Goal: Task Accomplishment & Management: Use online tool/utility

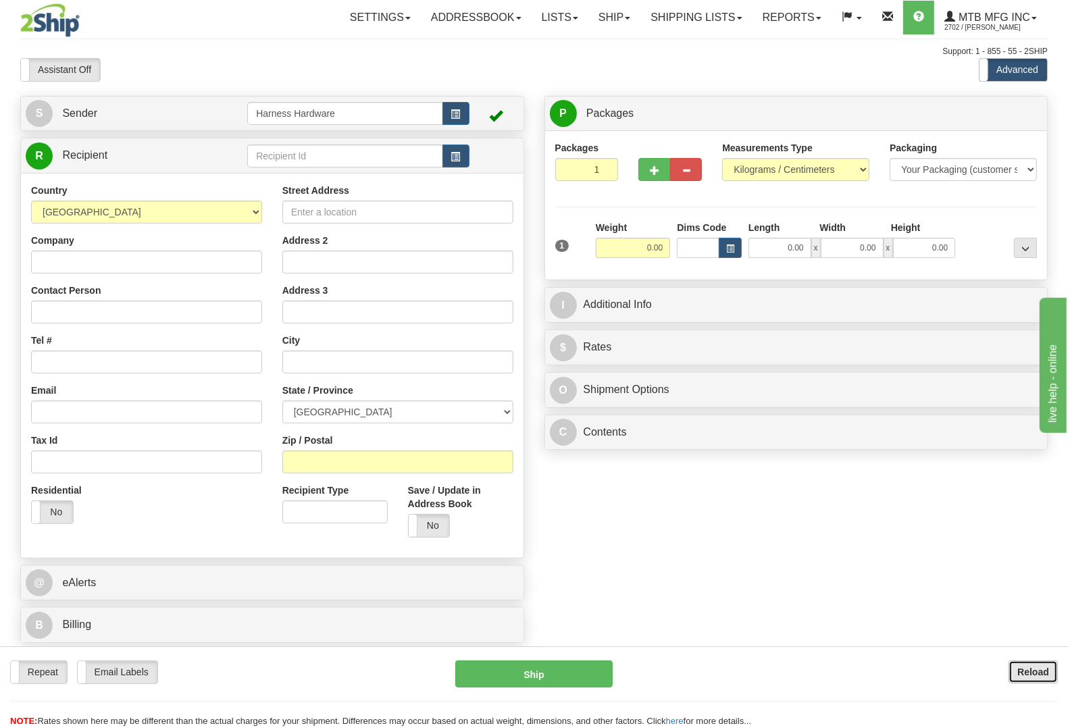
drag, startPoint x: 1019, startPoint y: 670, endPoint x: 1015, endPoint y: 664, distance: 7.0
click at [1019, 670] on b "Reload" at bounding box center [1034, 672] width 32 height 11
click at [301, 152] on input "text" at bounding box center [344, 156] width 195 height 23
type input "b"
click at [324, 149] on input "text" at bounding box center [344, 156] width 195 height 23
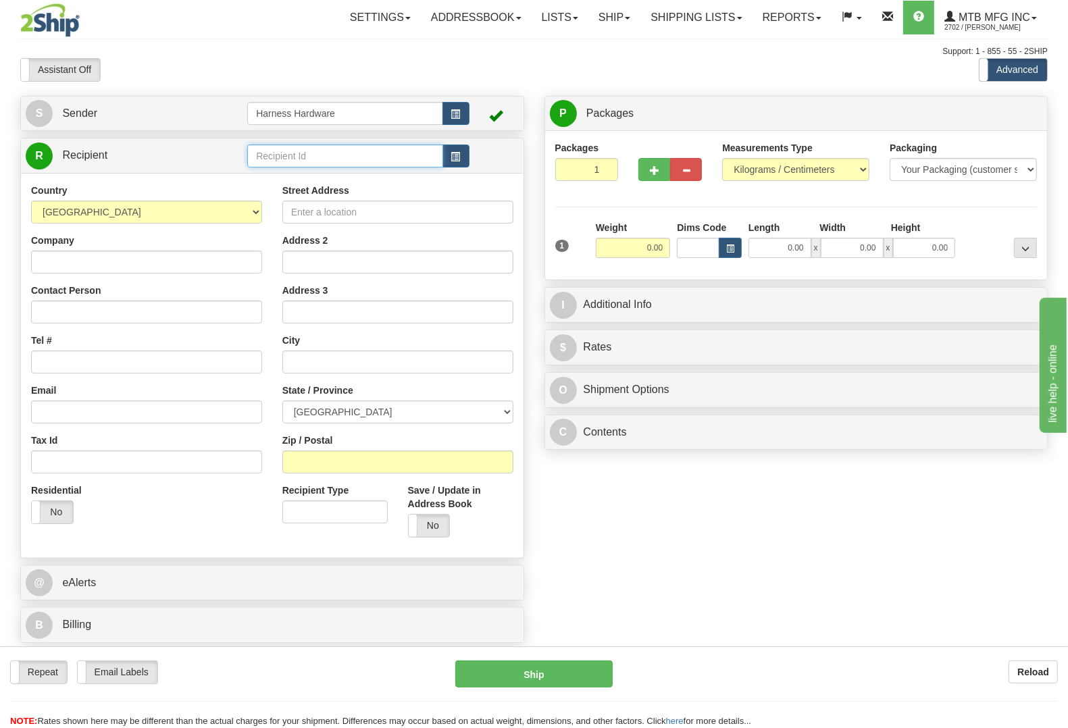
click at [324, 149] on input "text" at bounding box center [344, 156] width 195 height 23
type input "BORT"
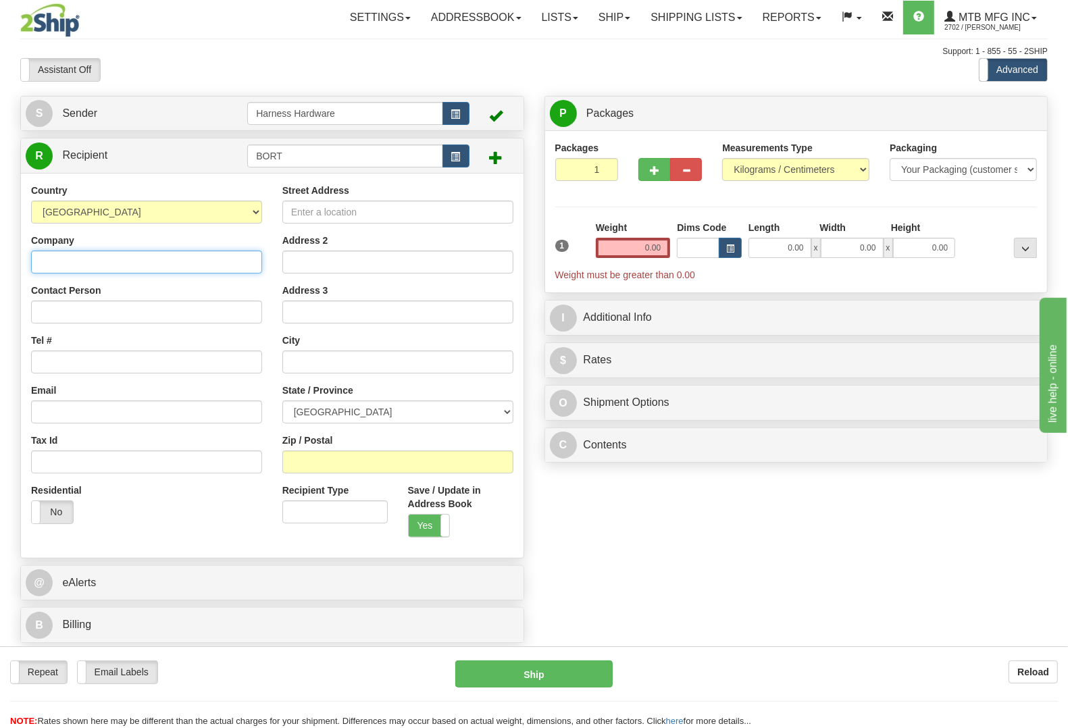
paste input "[PERSON_NAME] Tractor Sales Inc."
type input "[PERSON_NAME] Tractor Sales Inc."
drag, startPoint x: 51, startPoint y: 313, endPoint x: 612, endPoint y: 530, distance: 601.5
click at [612, 530] on div "S Sender Harness Hardware" at bounding box center [534, 373] width 1048 height 555
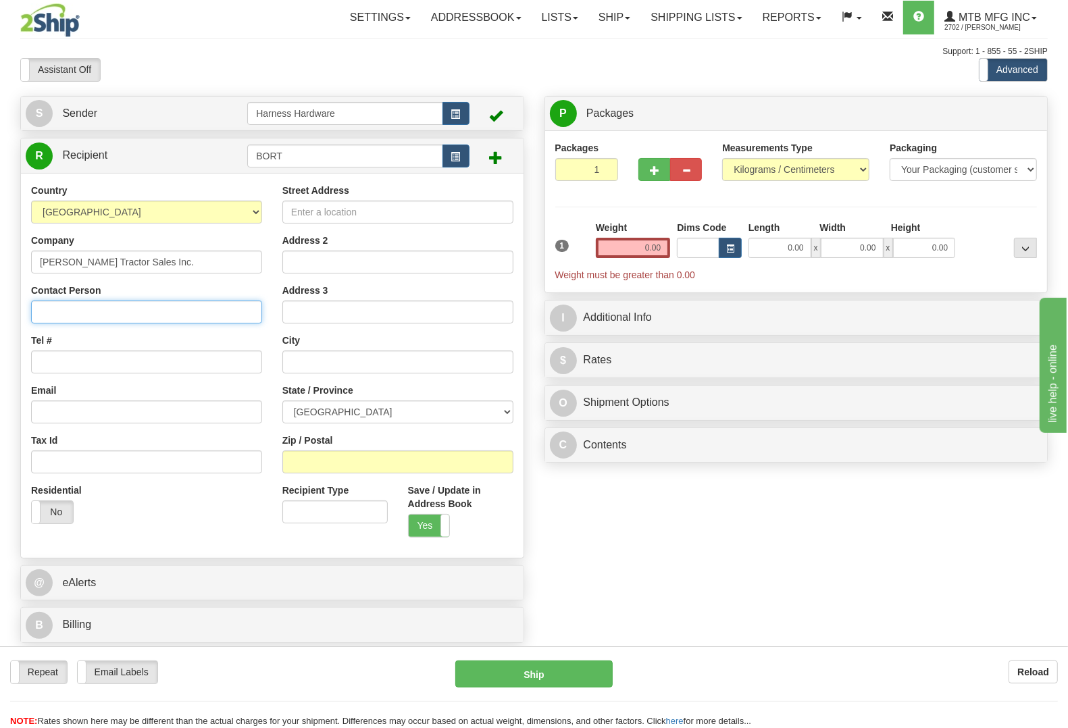
paste input "[PERSON_NAME] Tractor Sales Inc."
type input "[PERSON_NAME] Tractor Sales Inc."
click at [609, 524] on div "S Sender Harness Hardware" at bounding box center [534, 373] width 1048 height 555
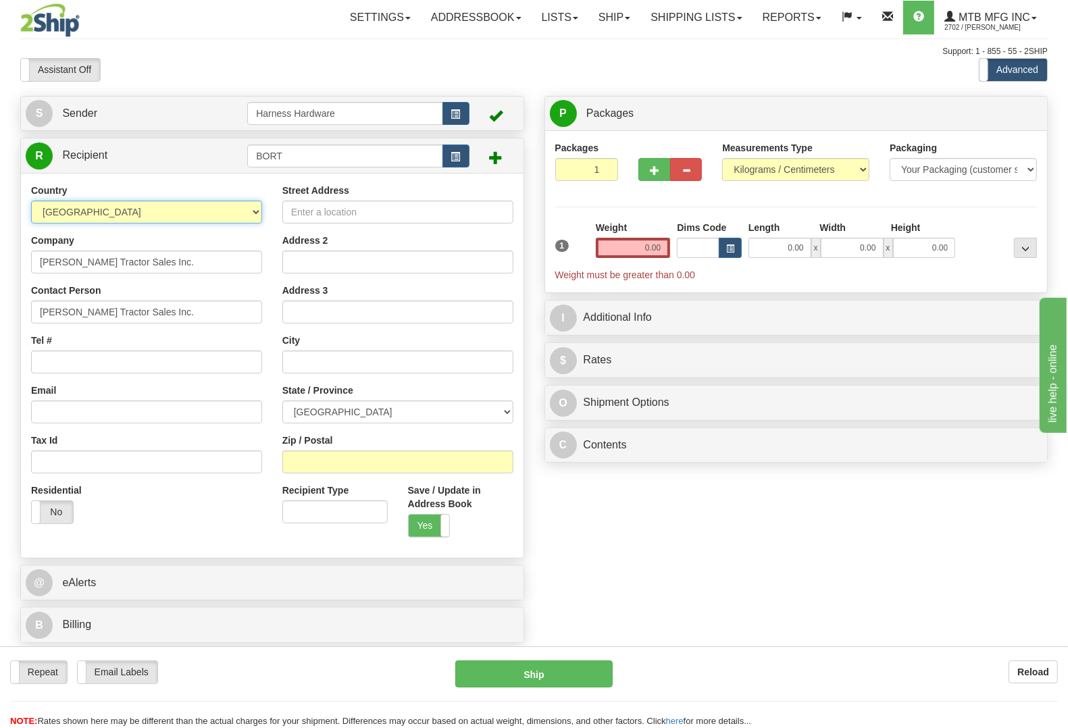
click at [218, 217] on select "[GEOGRAPHIC_DATA] [GEOGRAPHIC_DATA] [GEOGRAPHIC_DATA] [GEOGRAPHIC_DATA] [US_STA…" at bounding box center [146, 212] width 231 height 23
select select "US"
click at [31, 201] on select "[GEOGRAPHIC_DATA] [GEOGRAPHIC_DATA] [GEOGRAPHIC_DATA] [GEOGRAPHIC_DATA] [US_STA…" at bounding box center [146, 212] width 231 height 23
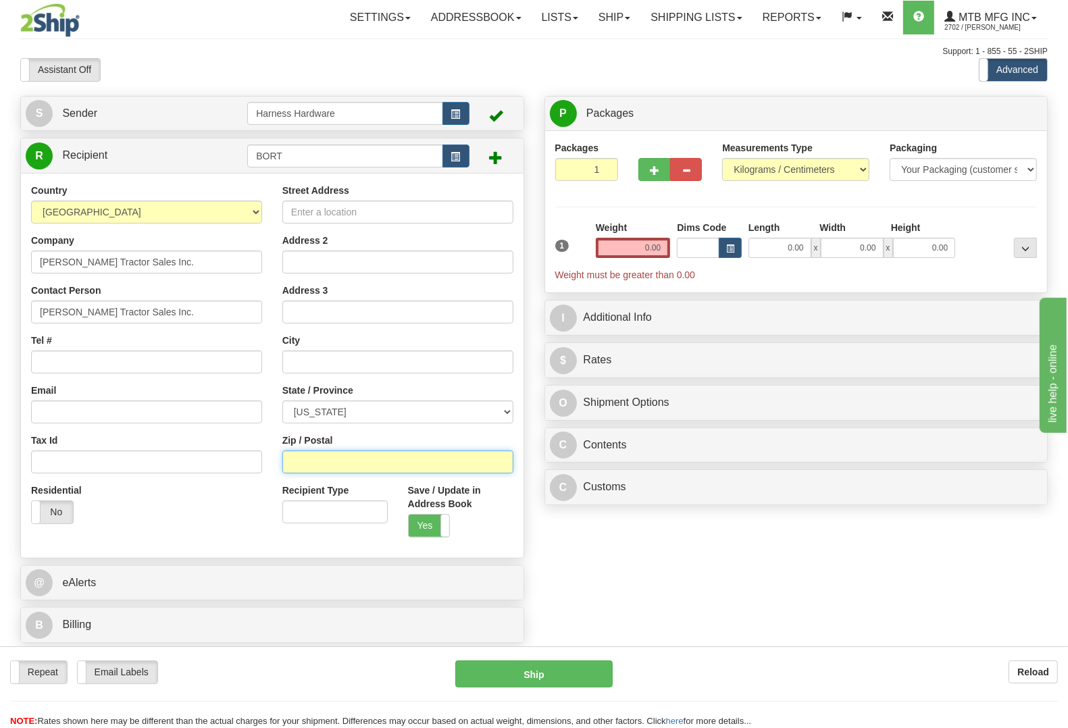
paste input "44410"
type input "44410"
drag, startPoint x: 582, startPoint y: 556, endPoint x: 511, endPoint y: 504, distance: 88.0
click at [583, 554] on div "S Sender Harness Hardware" at bounding box center [534, 373] width 1048 height 555
type input "CORTLAND"
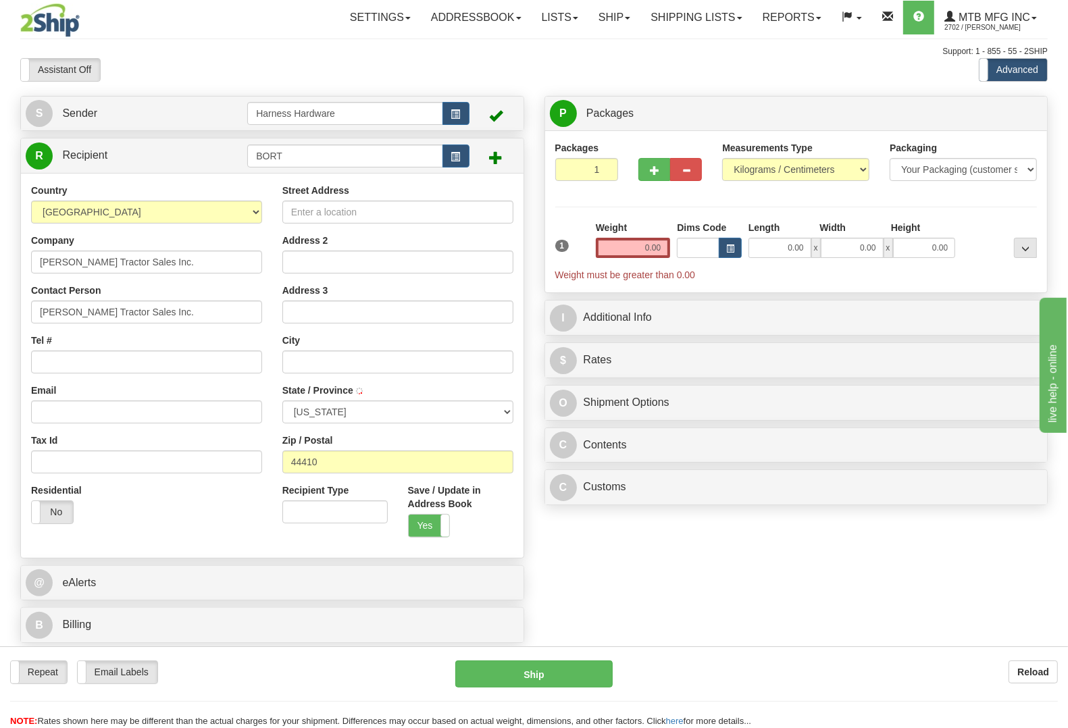
select select "OH"
paste input "[PHONE_NUMBER]"
type input "[PHONE_NUMBER]"
drag, startPoint x: 632, startPoint y: 586, endPoint x: 584, endPoint y: 501, distance: 97.4
click at [630, 585] on div "S Sender Harness Hardware" at bounding box center [534, 373] width 1048 height 555
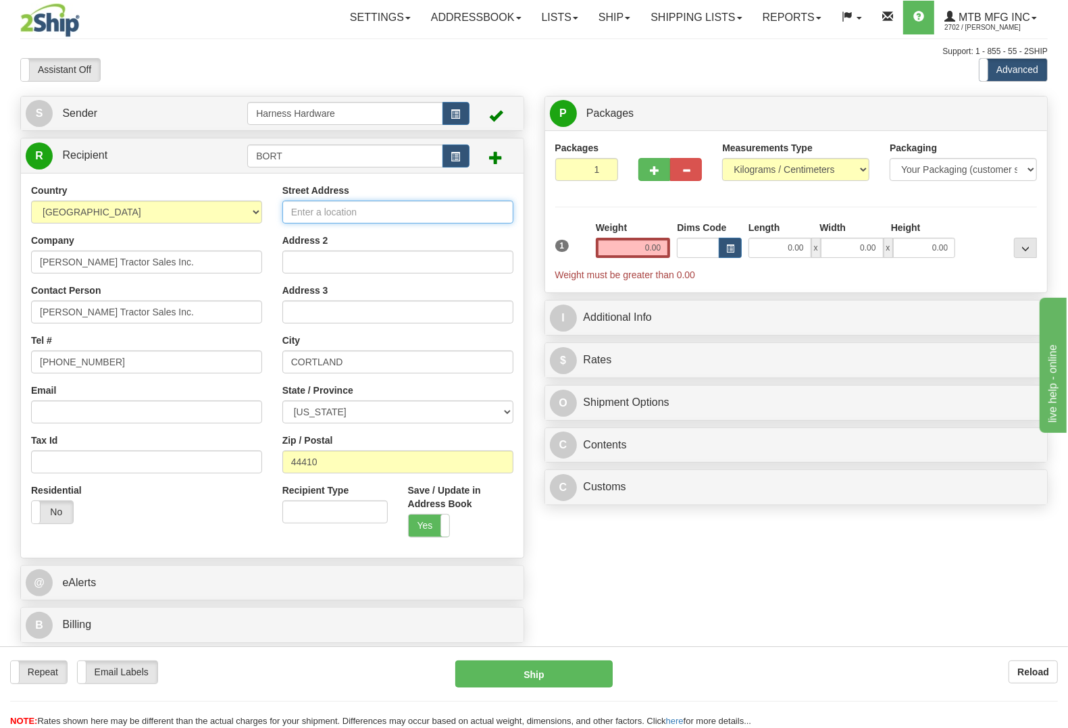
paste input "[STREET_ADDRESS][PERSON_NAME]"
type input "[STREET_ADDRESS][PERSON_NAME]"
drag, startPoint x: 595, startPoint y: 536, endPoint x: 593, endPoint y: 524, distance: 11.6
click at [595, 537] on div "S Sender Harness Hardware" at bounding box center [534, 373] width 1048 height 555
click at [633, 251] on input "0.00" at bounding box center [633, 248] width 75 height 20
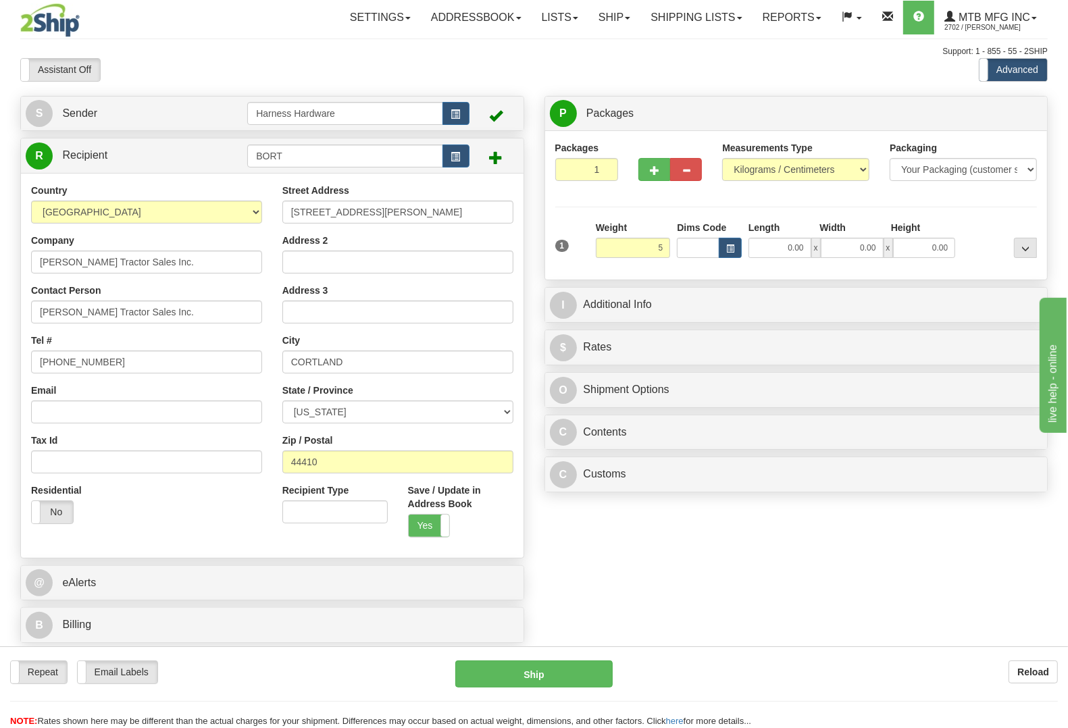
type input "5.00"
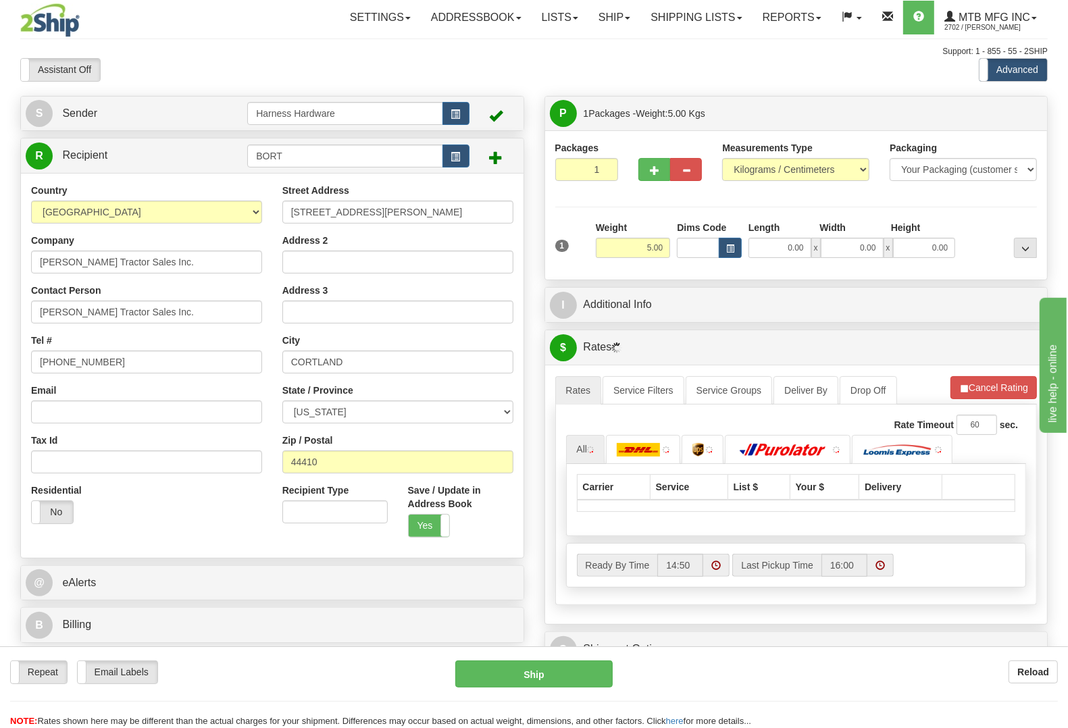
click at [721, 559] on div "S Sender Harness Hardware" at bounding box center [534, 427] width 1048 height 663
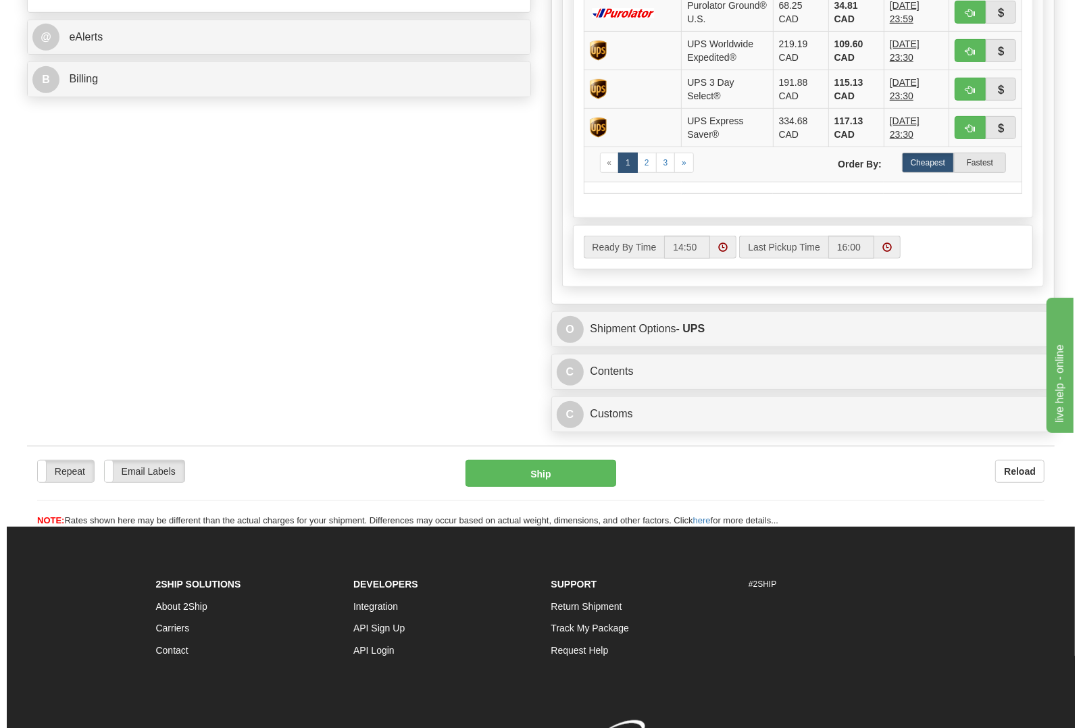
scroll to position [630, 0]
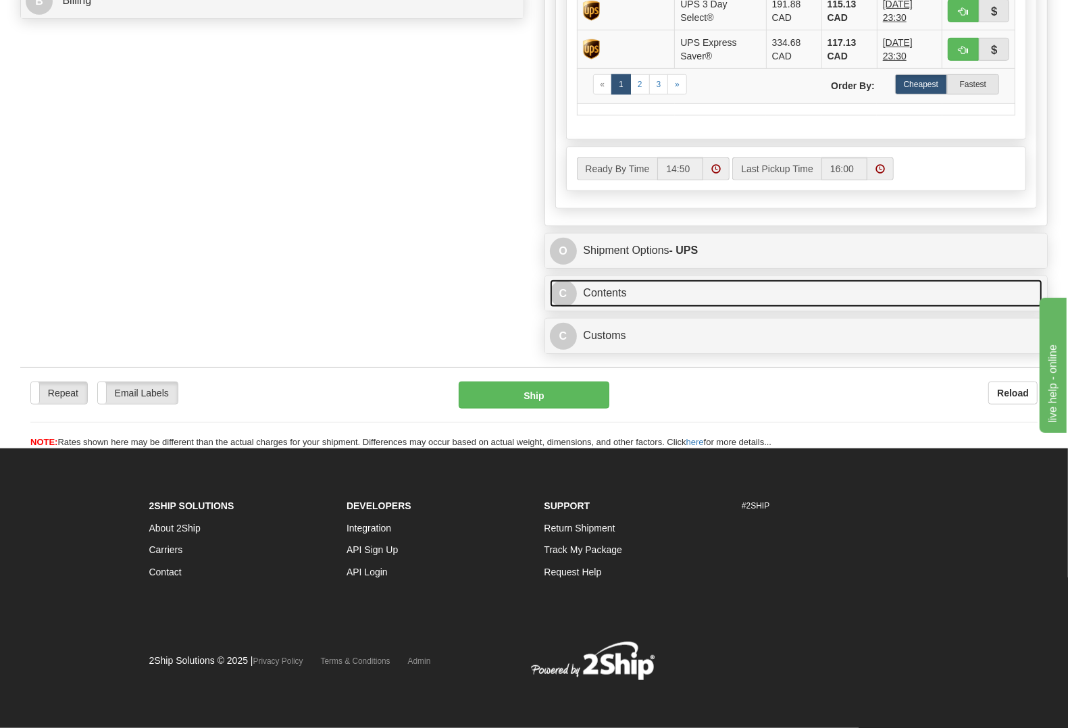
click at [647, 288] on link "C Contents" at bounding box center [796, 294] width 493 height 28
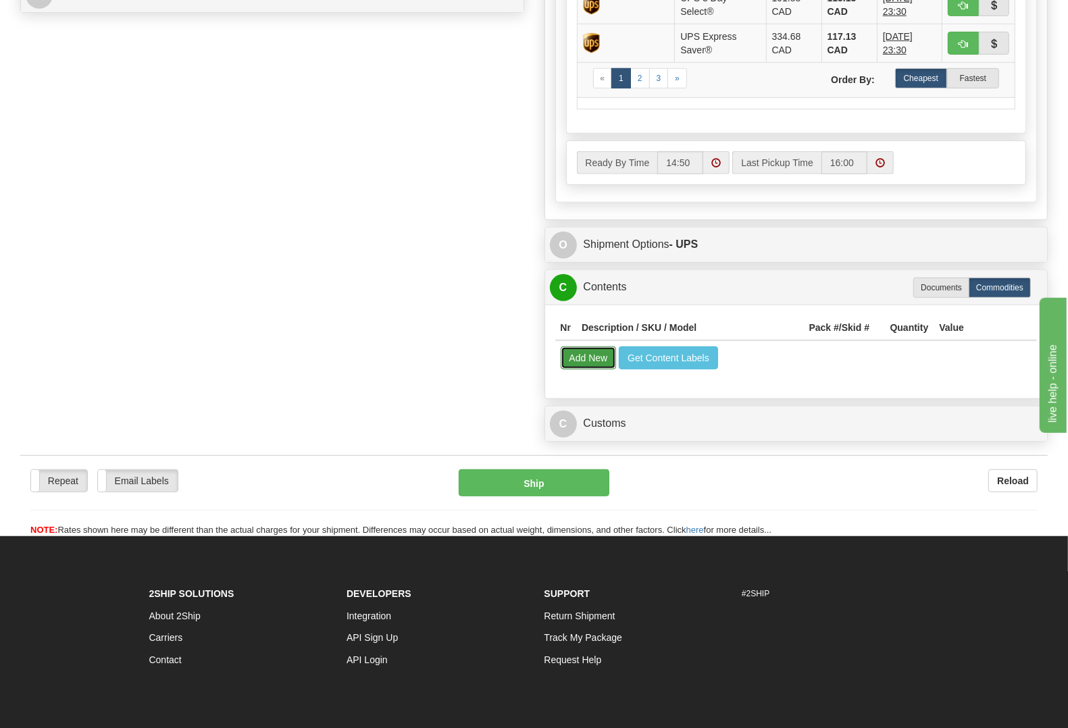
click at [588, 360] on button "Add New" at bounding box center [589, 358] width 56 height 23
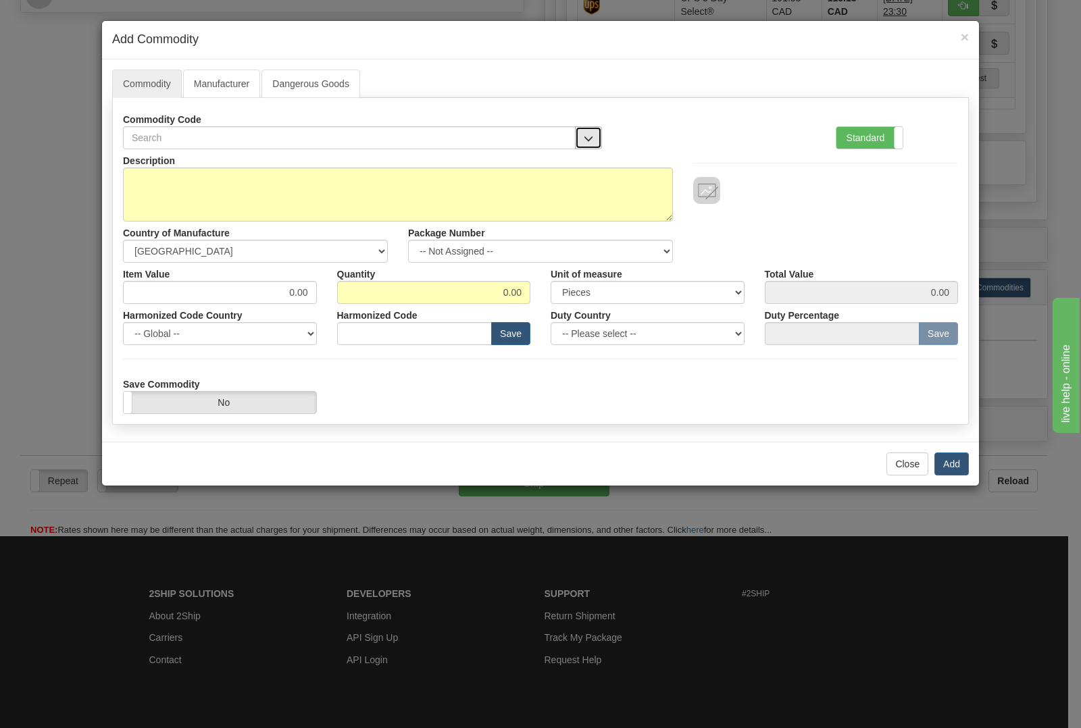
click at [584, 143] on span "button" at bounding box center [588, 138] width 9 height 9
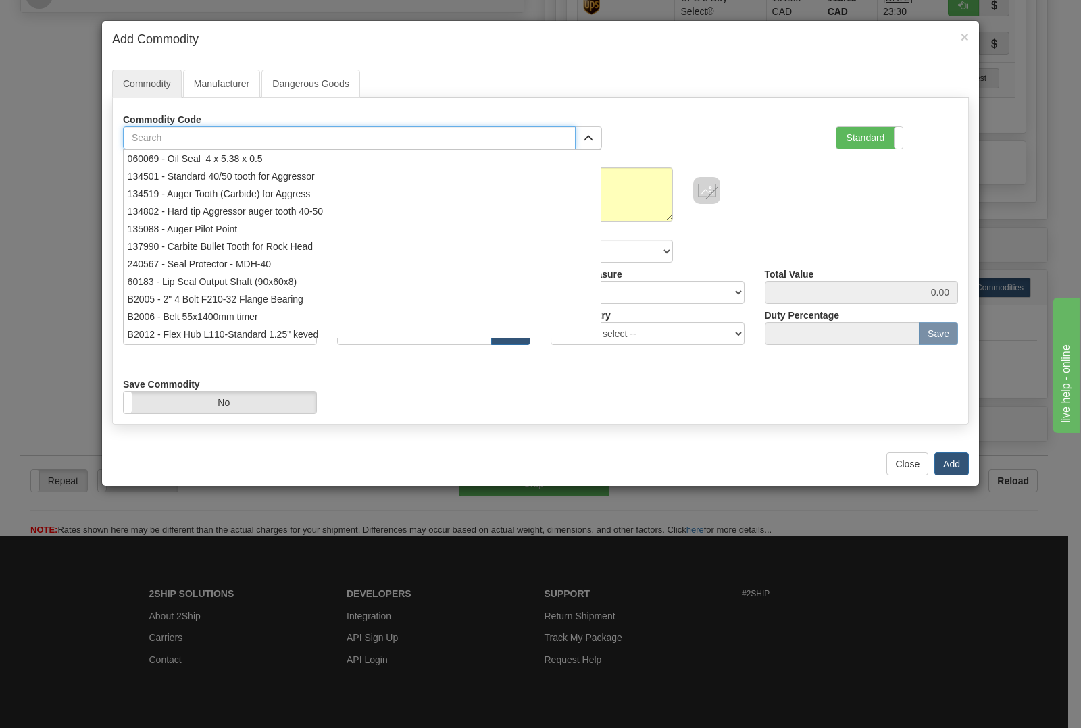
click at [350, 144] on input "text" at bounding box center [349, 137] width 453 height 23
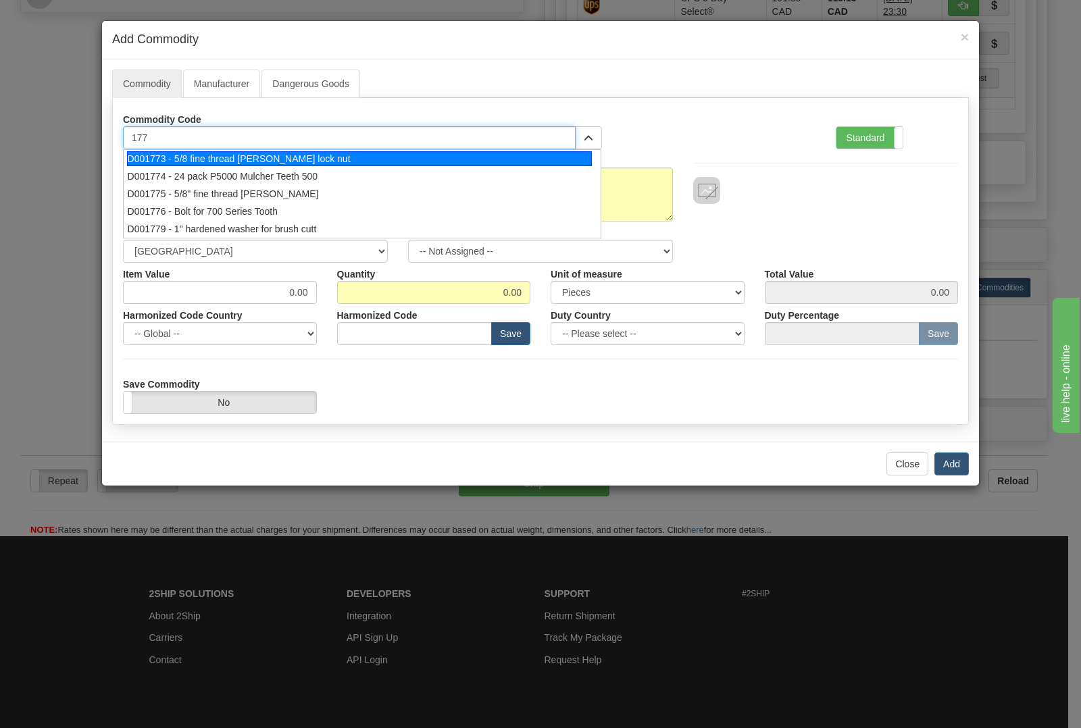
type input "1773"
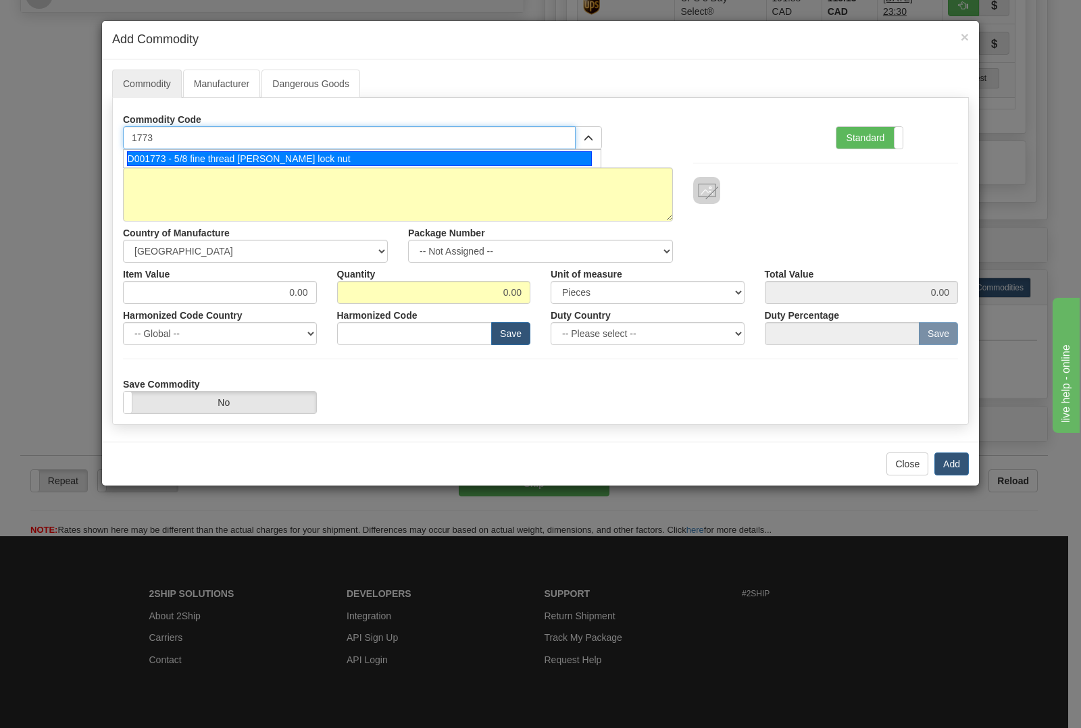
click at [319, 159] on div "D001773 - 5/8 fine thread [PERSON_NAME] lock nut" at bounding box center [360, 158] width 466 height 15
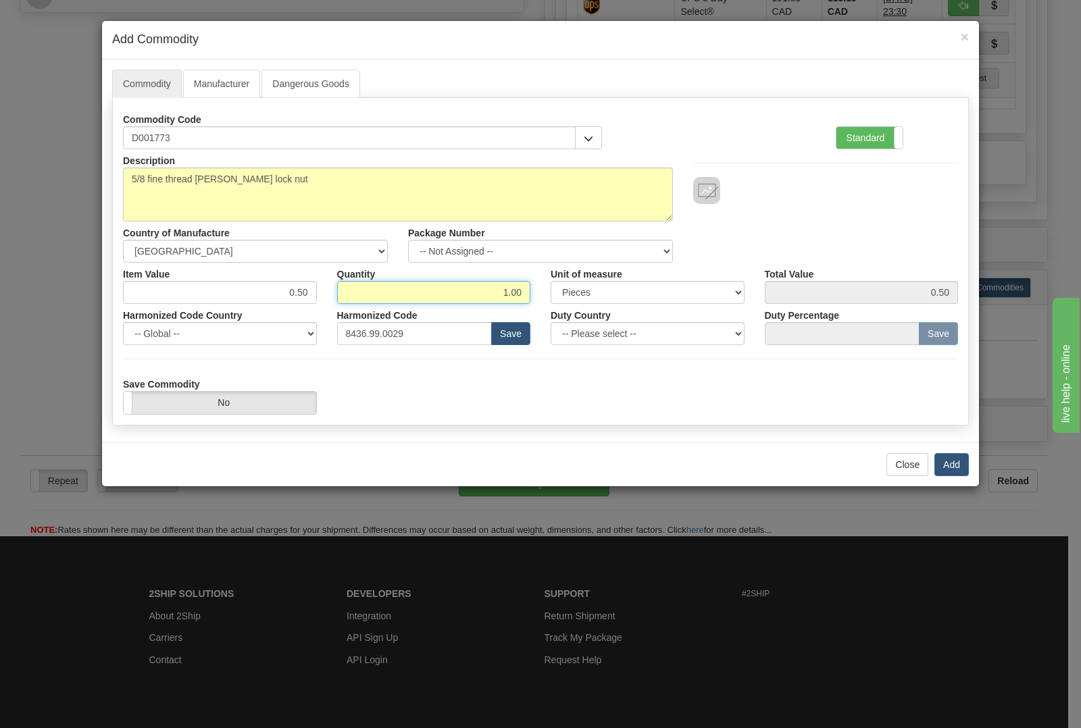
click at [526, 291] on input "1.00" at bounding box center [434, 292] width 194 height 23
type input "1"
type input "52"
type input "26.00"
click at [940, 467] on button "Add" at bounding box center [951, 464] width 34 height 23
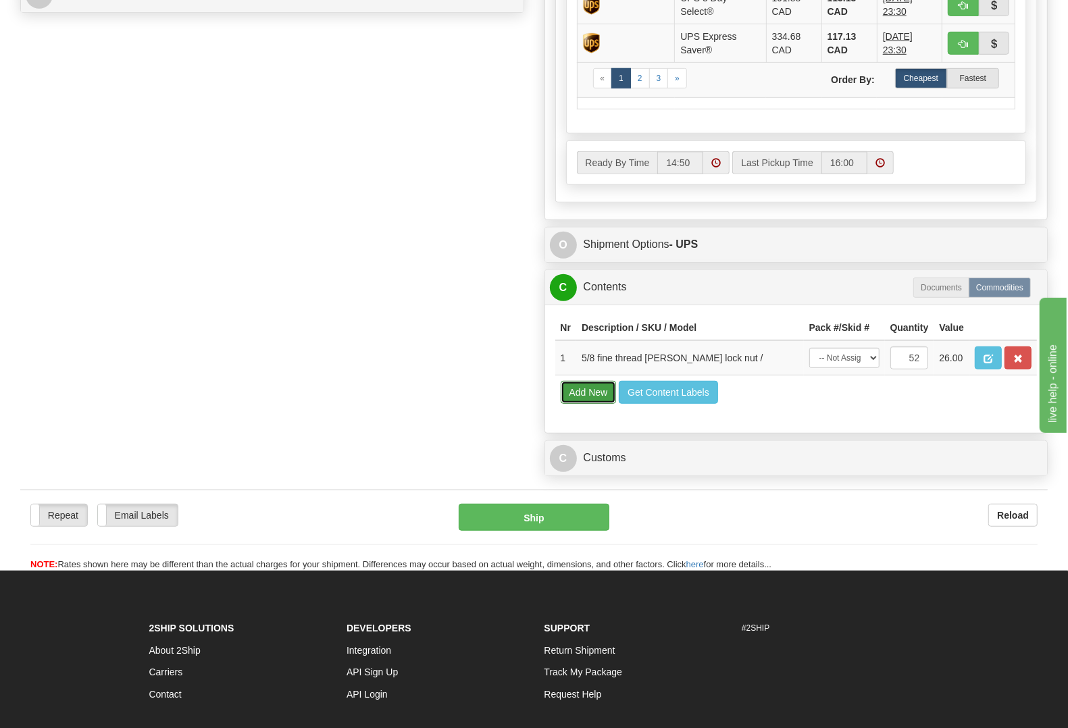
click at [611, 404] on button "Add New" at bounding box center [589, 392] width 56 height 23
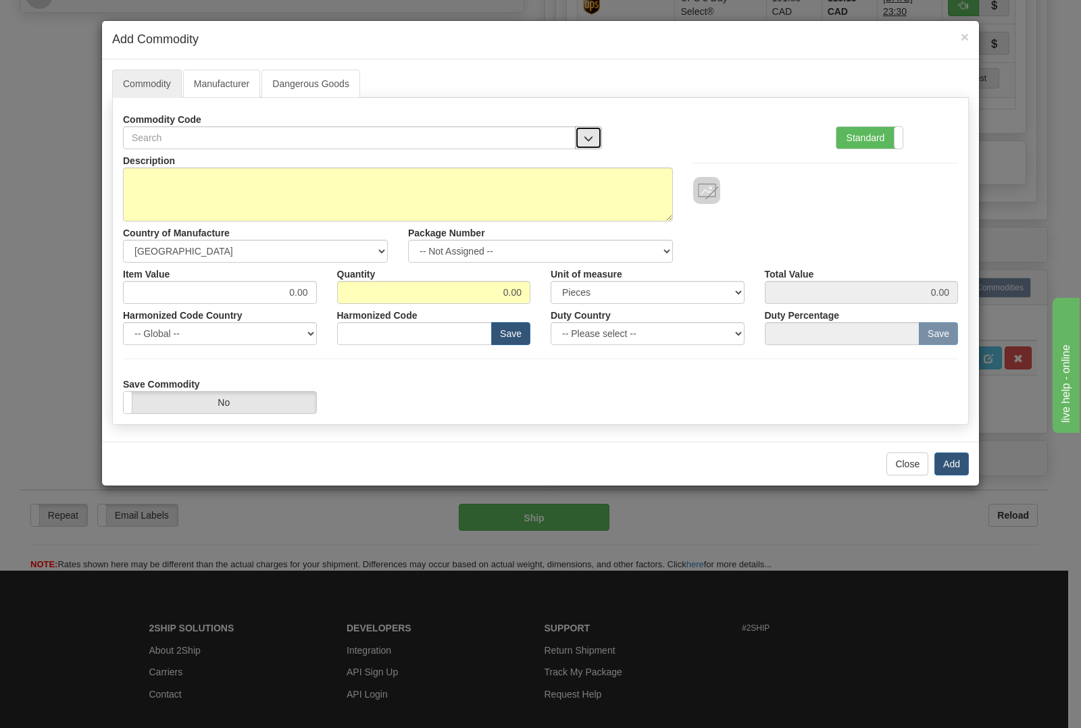
click at [581, 139] on button "button" at bounding box center [588, 137] width 27 height 23
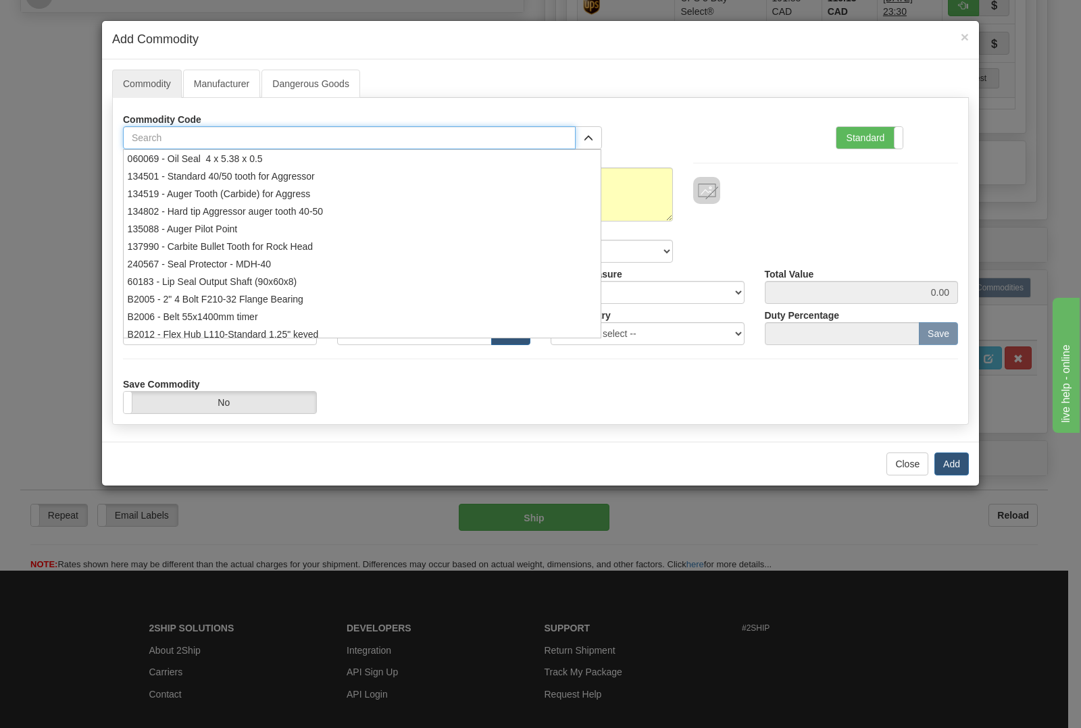
click at [484, 143] on input "text" at bounding box center [349, 137] width 453 height 23
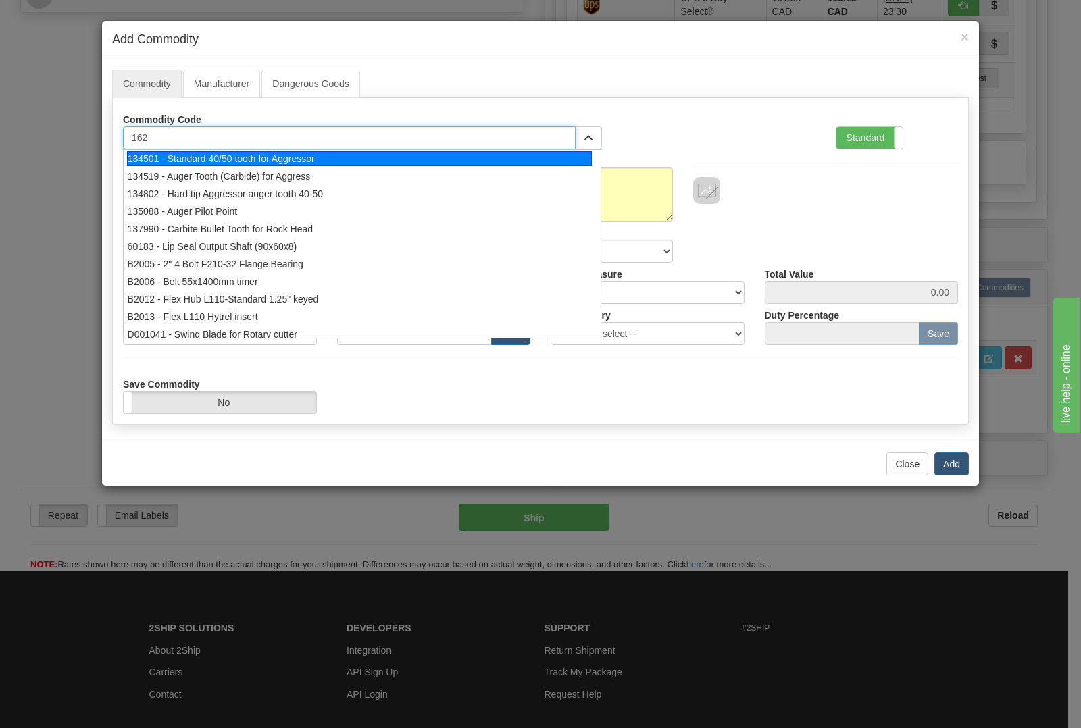
type input "1627"
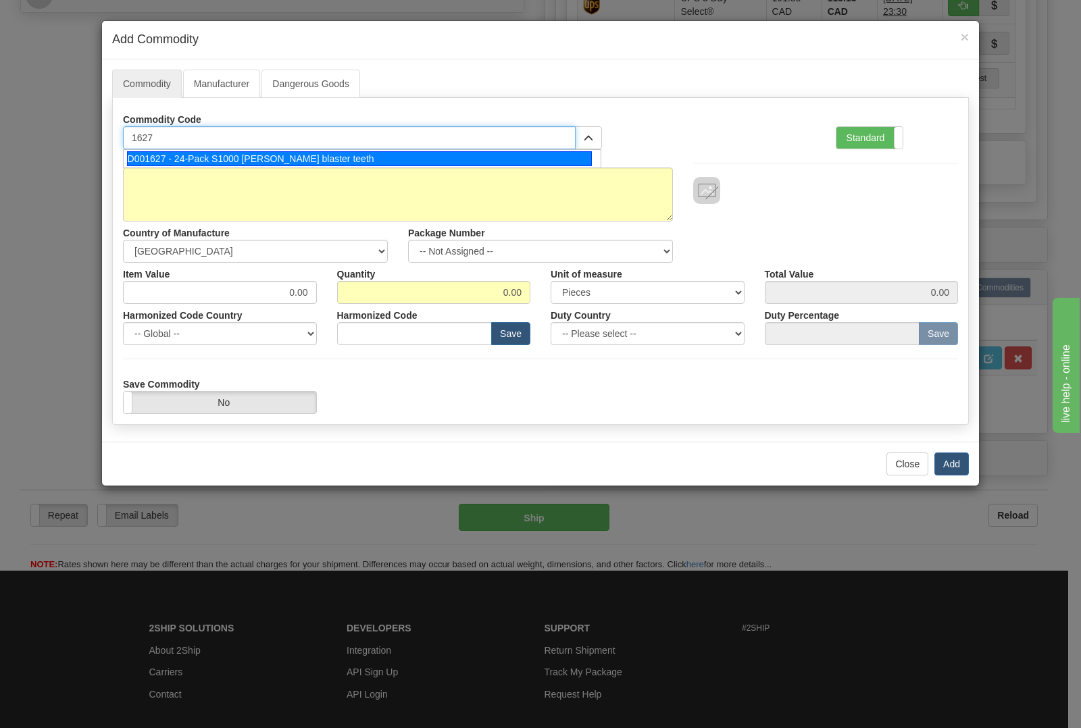
click at [470, 160] on div "D001627 - 24-Pack S1000 [PERSON_NAME] blaster teeth" at bounding box center [360, 158] width 466 height 15
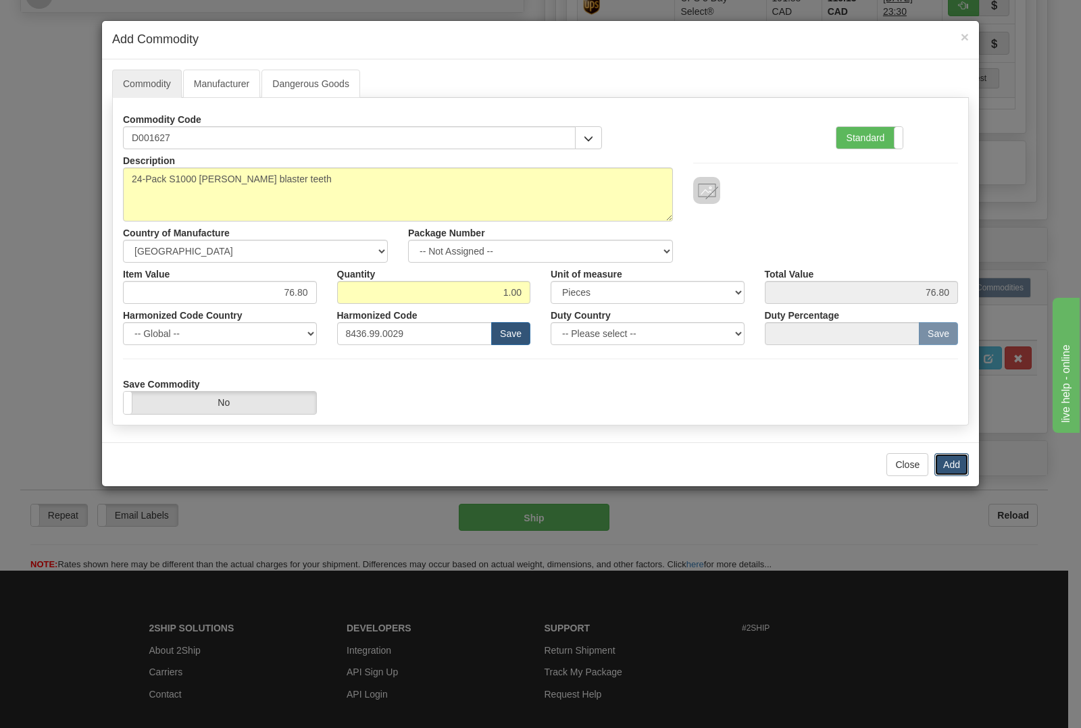
click at [956, 470] on button "Add" at bounding box center [951, 464] width 34 height 23
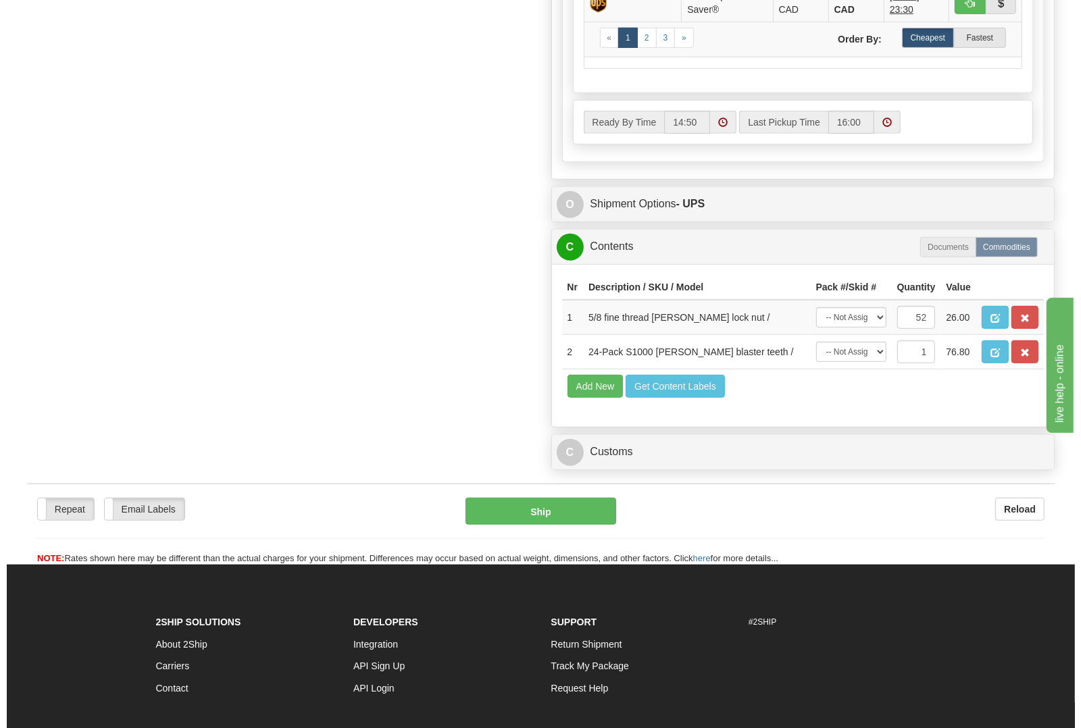
scroll to position [715, 0]
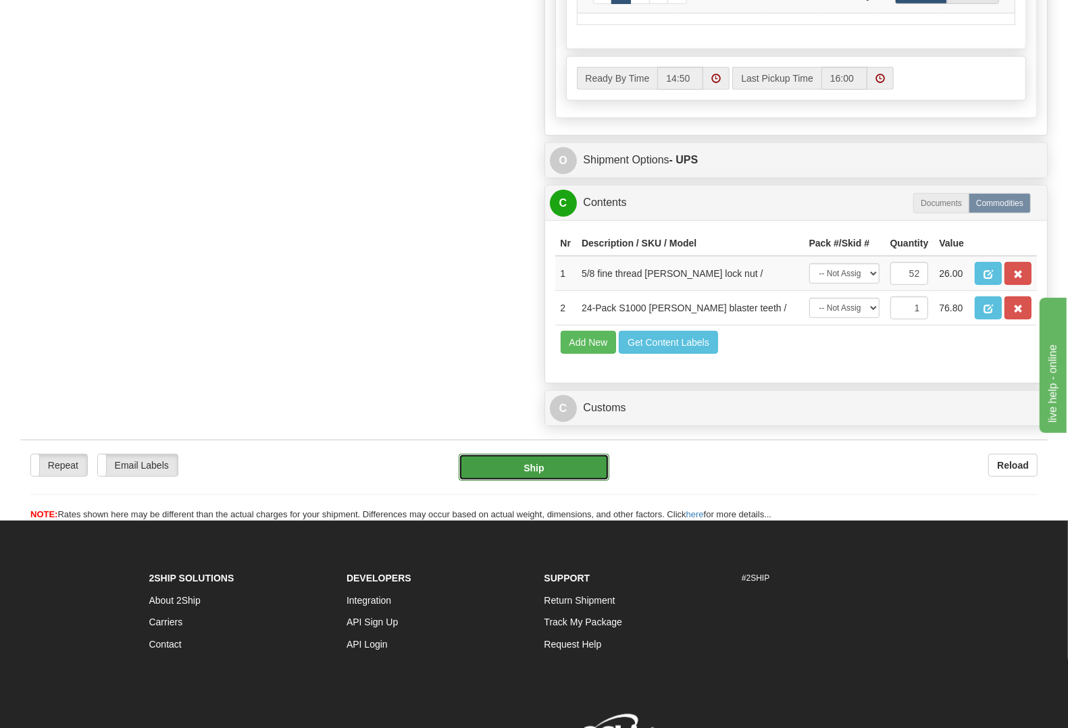
click at [564, 481] on button "Ship" at bounding box center [534, 467] width 151 height 27
type input "11"
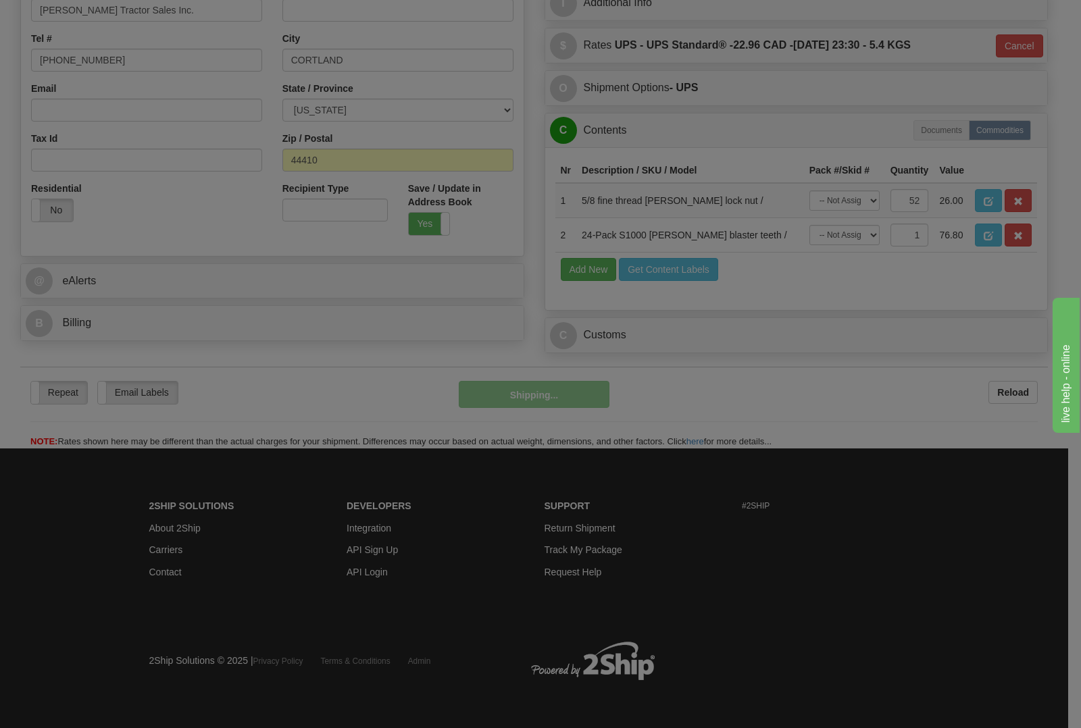
scroll to position [353, 0]
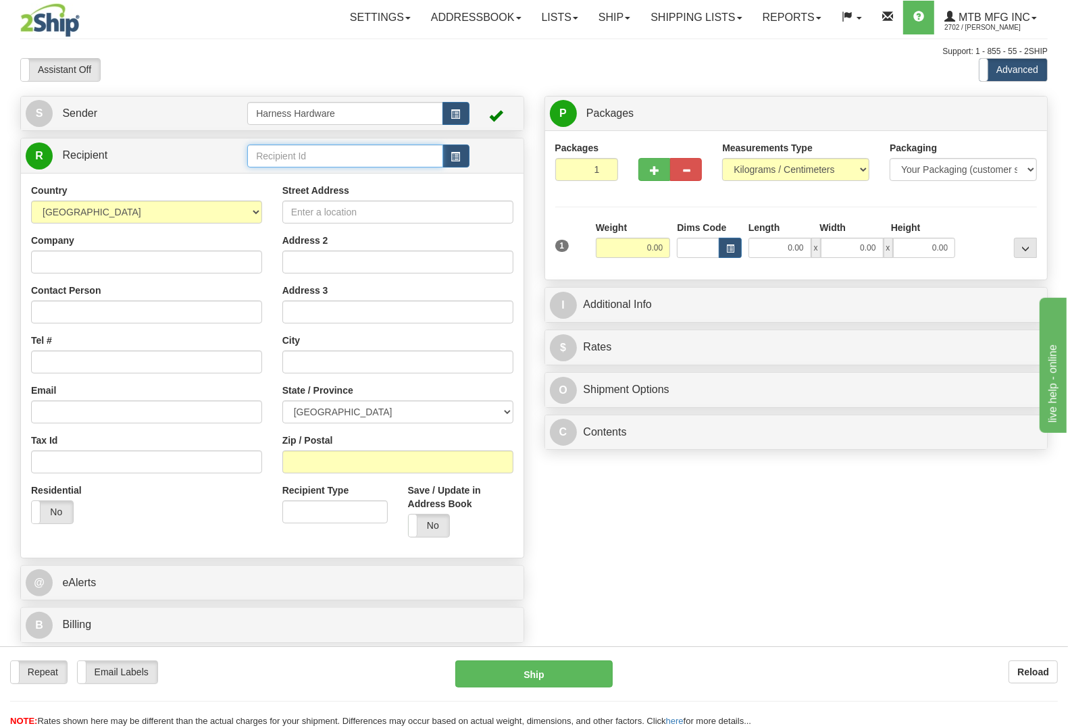
click at [377, 153] on input "text" at bounding box center [344, 156] width 195 height 23
click at [355, 193] on div "LARRO" at bounding box center [342, 195] width 182 height 15
type input "LARRO"
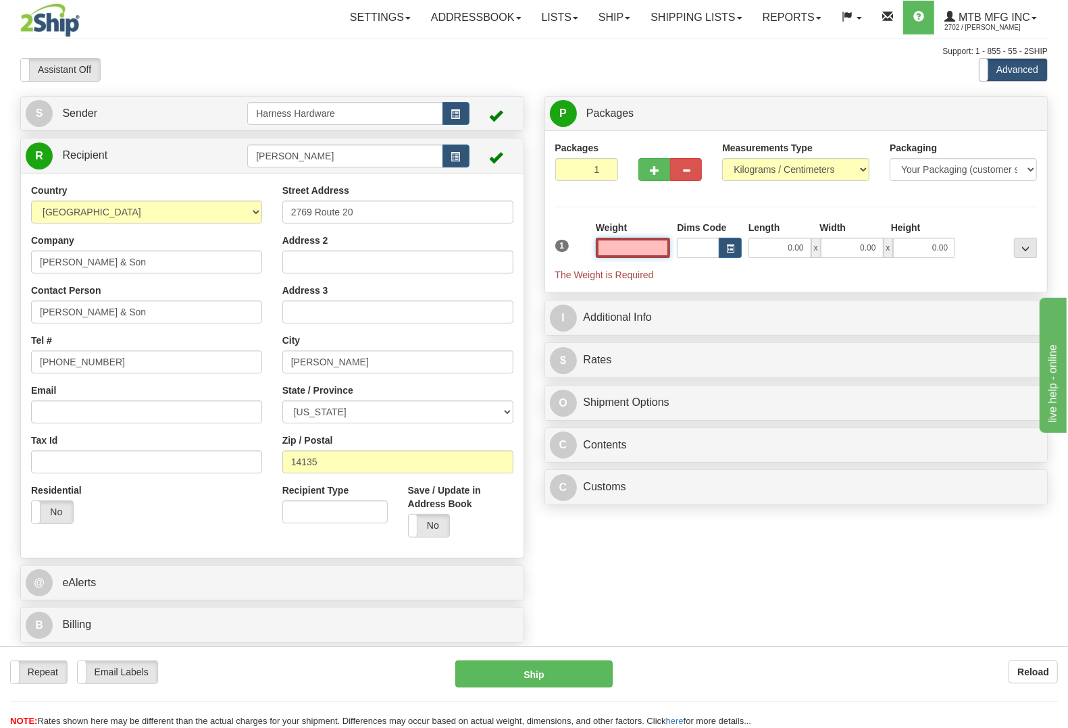
click at [652, 250] on input "text" at bounding box center [633, 248] width 75 height 20
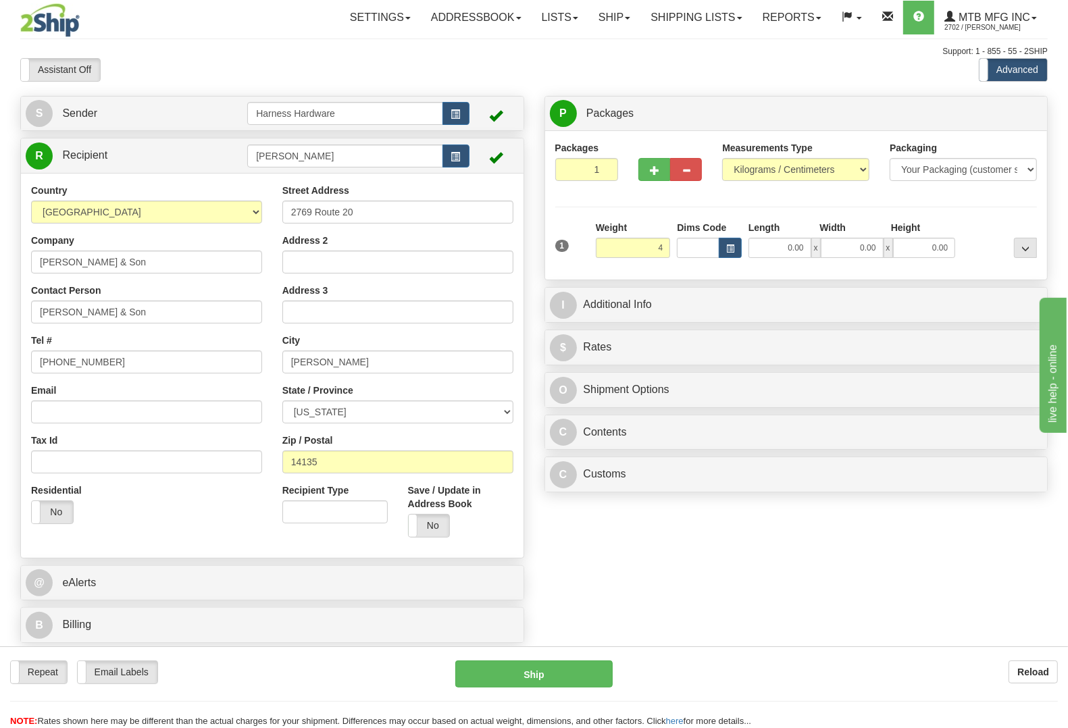
type input "4.00"
click at [991, 224] on div at bounding box center [1000, 239] width 82 height 37
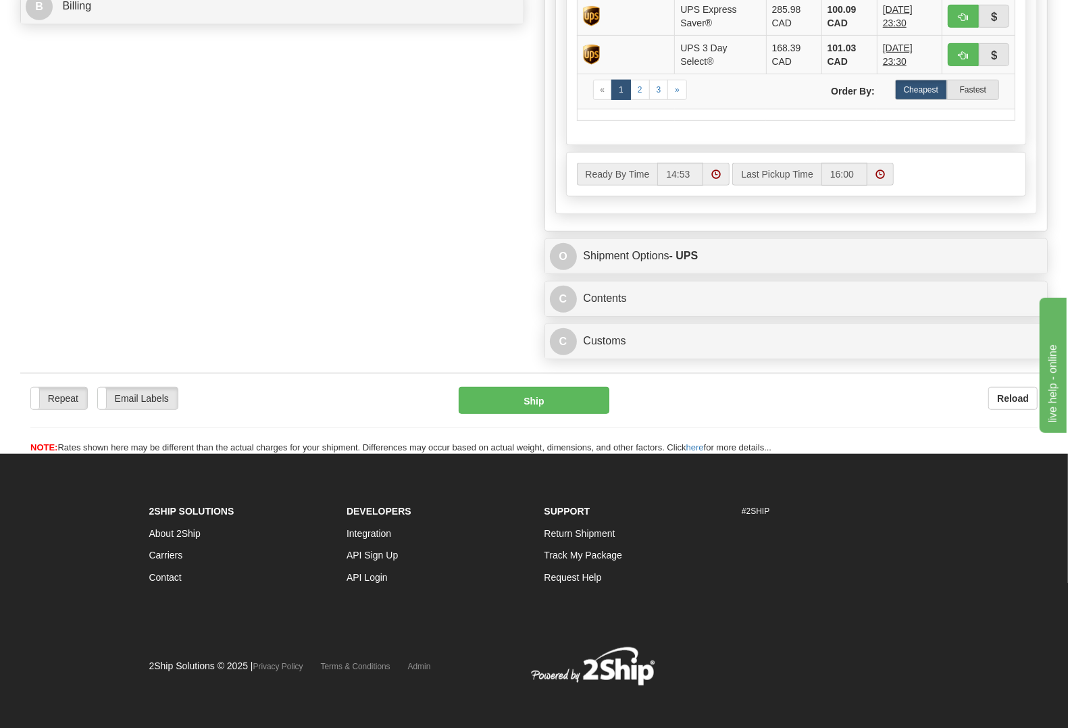
scroll to position [630, 0]
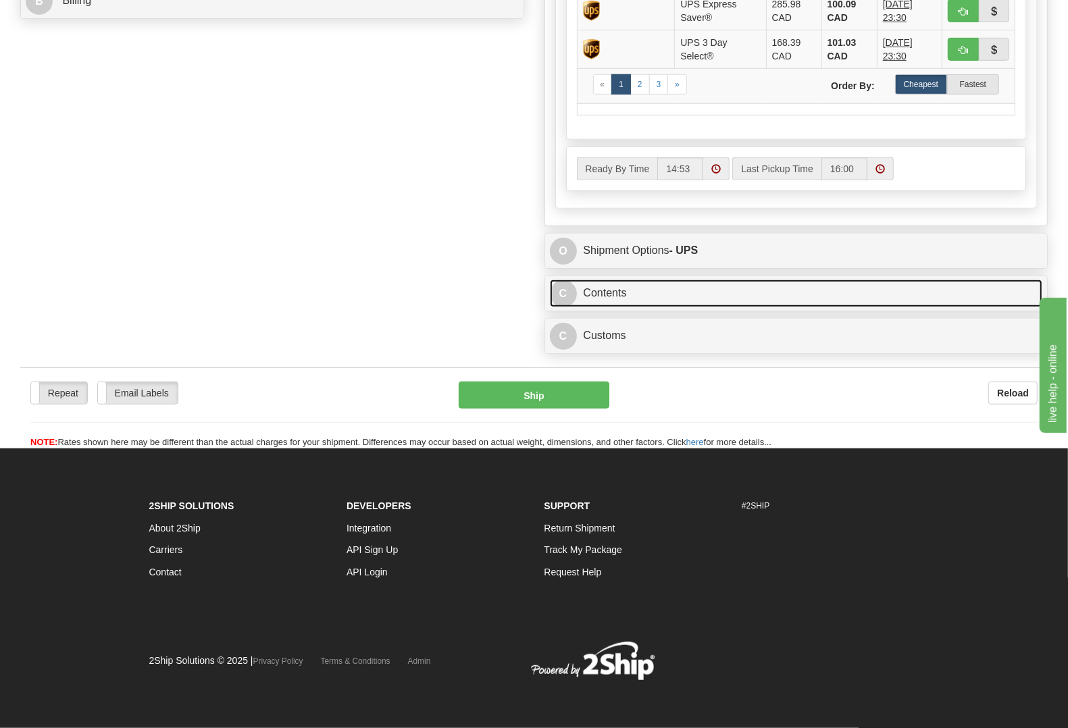
click at [718, 284] on link "C Contents" at bounding box center [796, 294] width 493 height 28
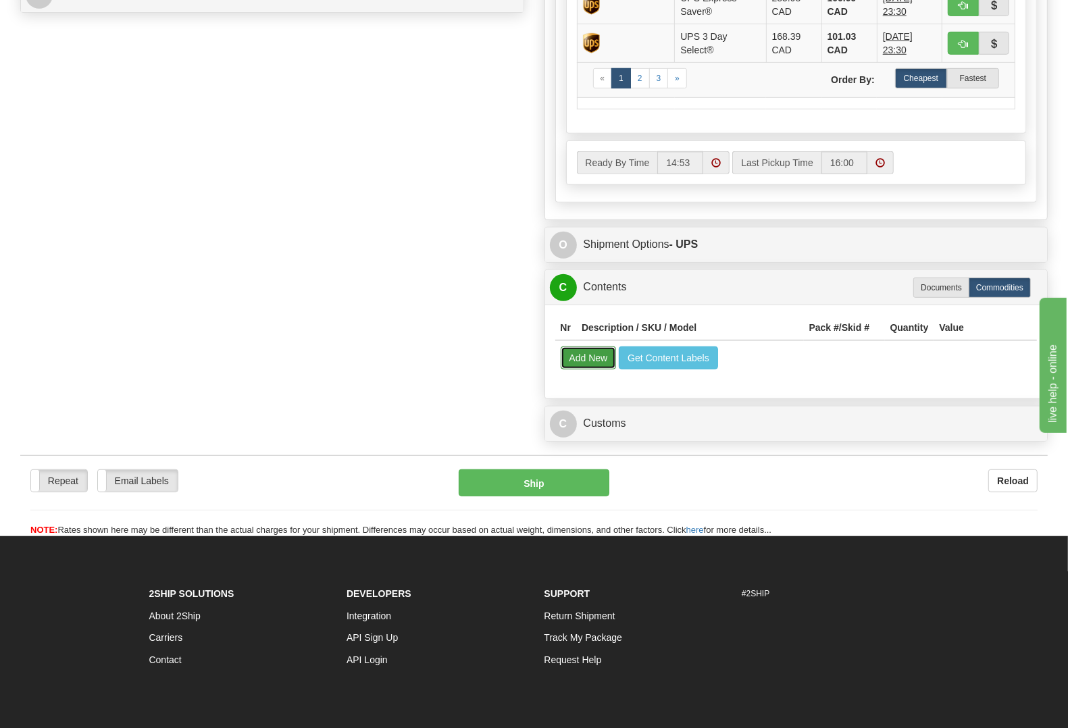
click at [611, 370] on button "Add New" at bounding box center [589, 358] width 56 height 23
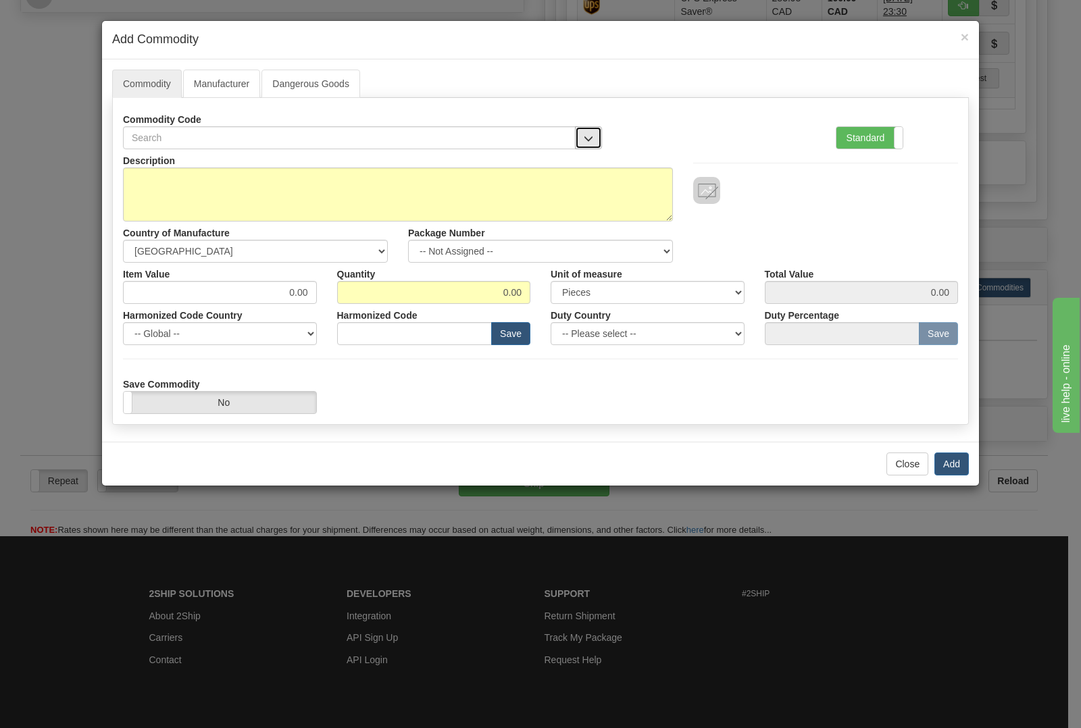
click at [589, 135] on span "button" at bounding box center [588, 138] width 9 height 9
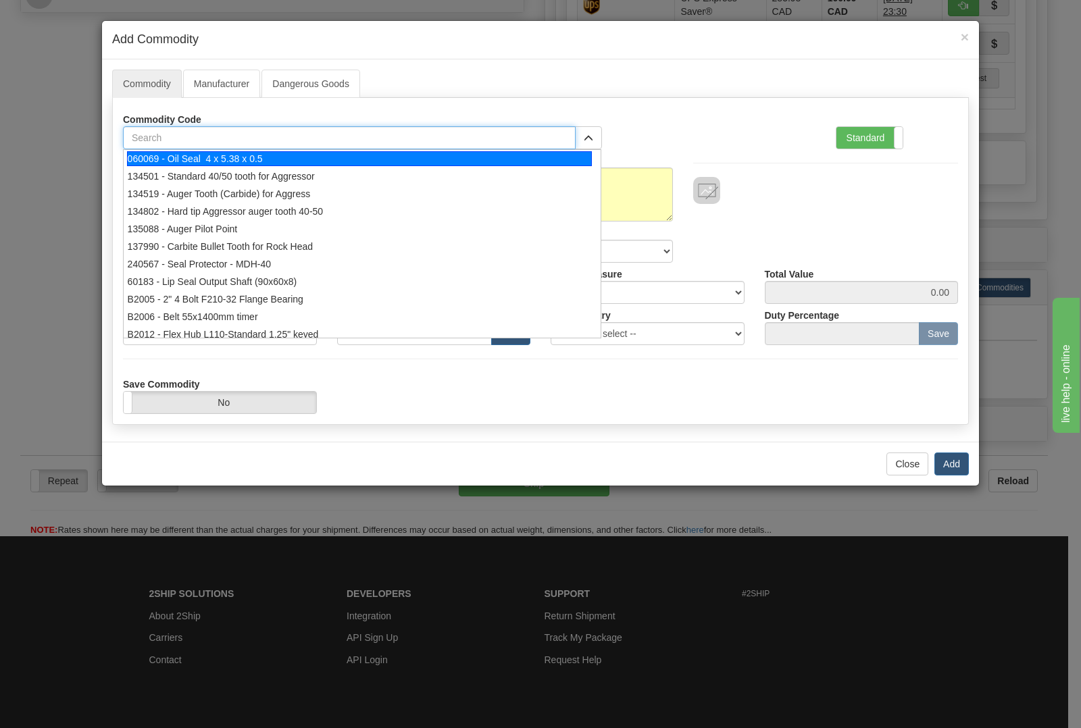
click at [471, 142] on input "text" at bounding box center [349, 137] width 453 height 23
type input "1627"
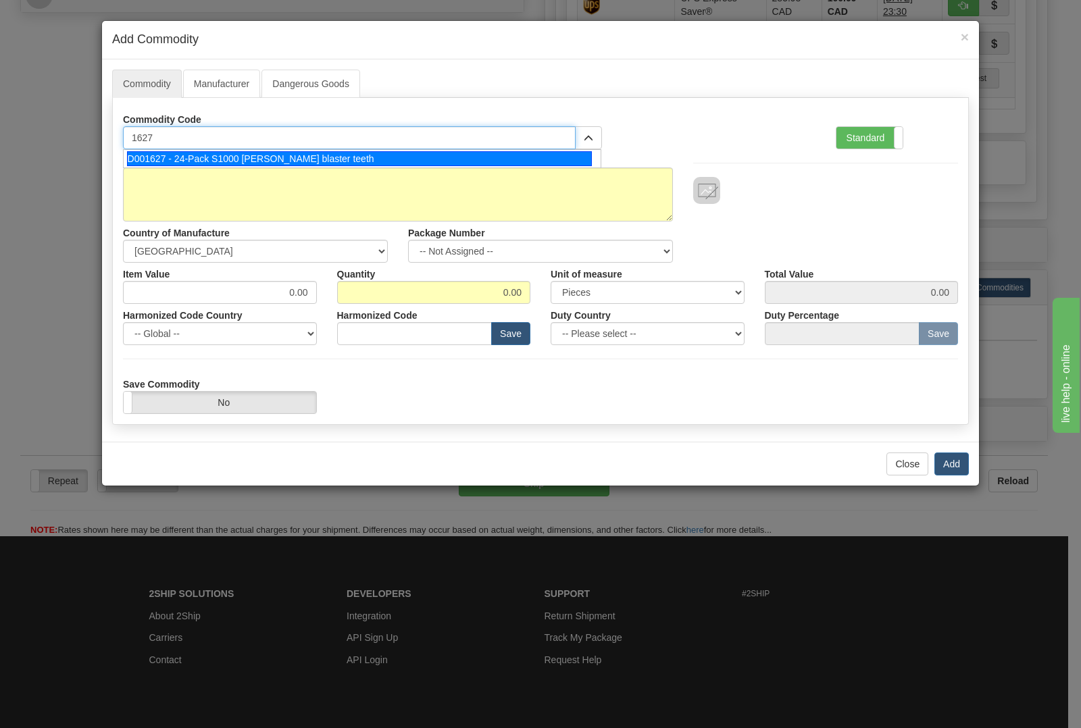
click at [447, 156] on div "D001627 - 24-Pack S1000 [PERSON_NAME] blaster teeth" at bounding box center [360, 158] width 466 height 15
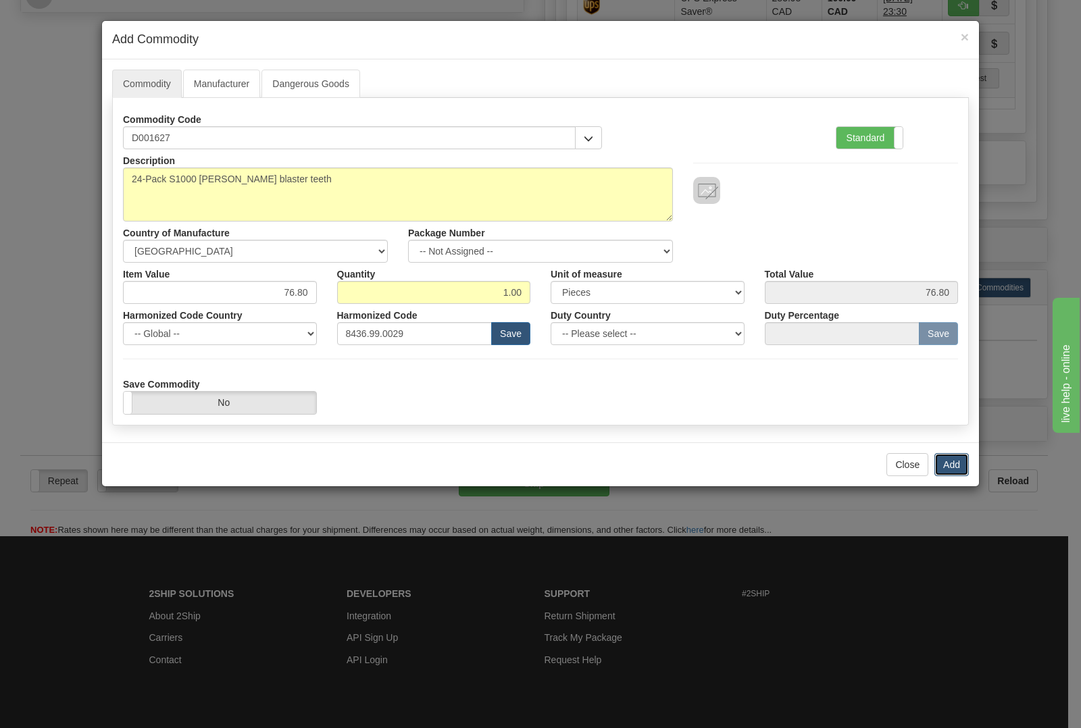
click at [956, 464] on button "Add" at bounding box center [951, 464] width 34 height 23
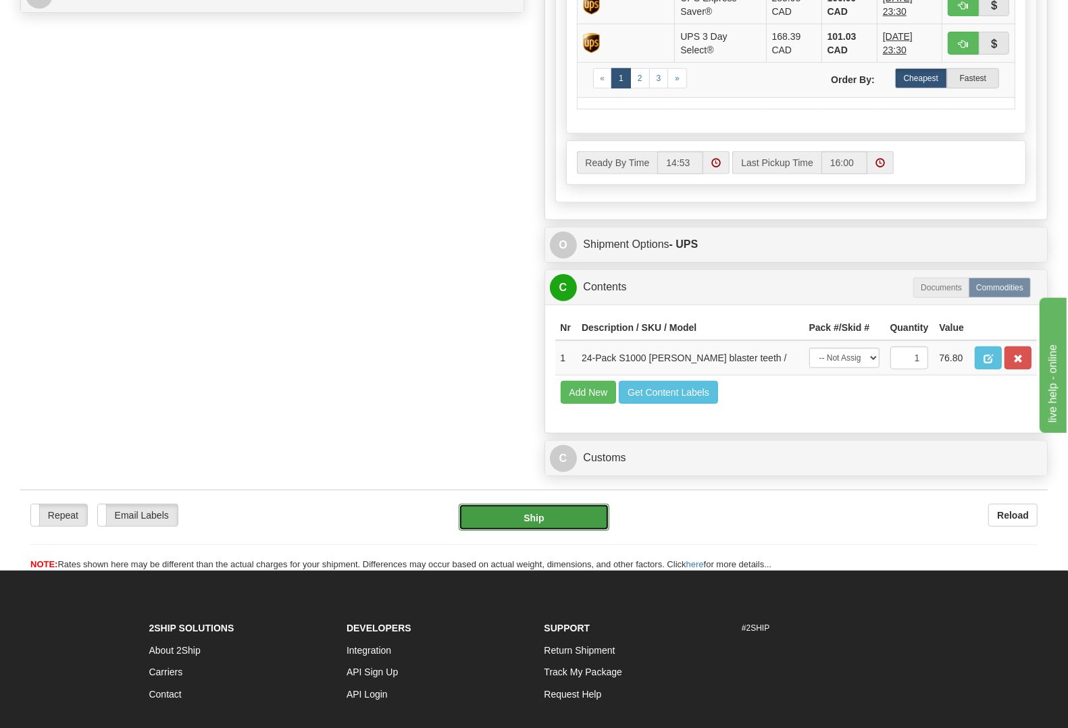
click at [490, 531] on button "Ship" at bounding box center [534, 517] width 151 height 27
type input "11"
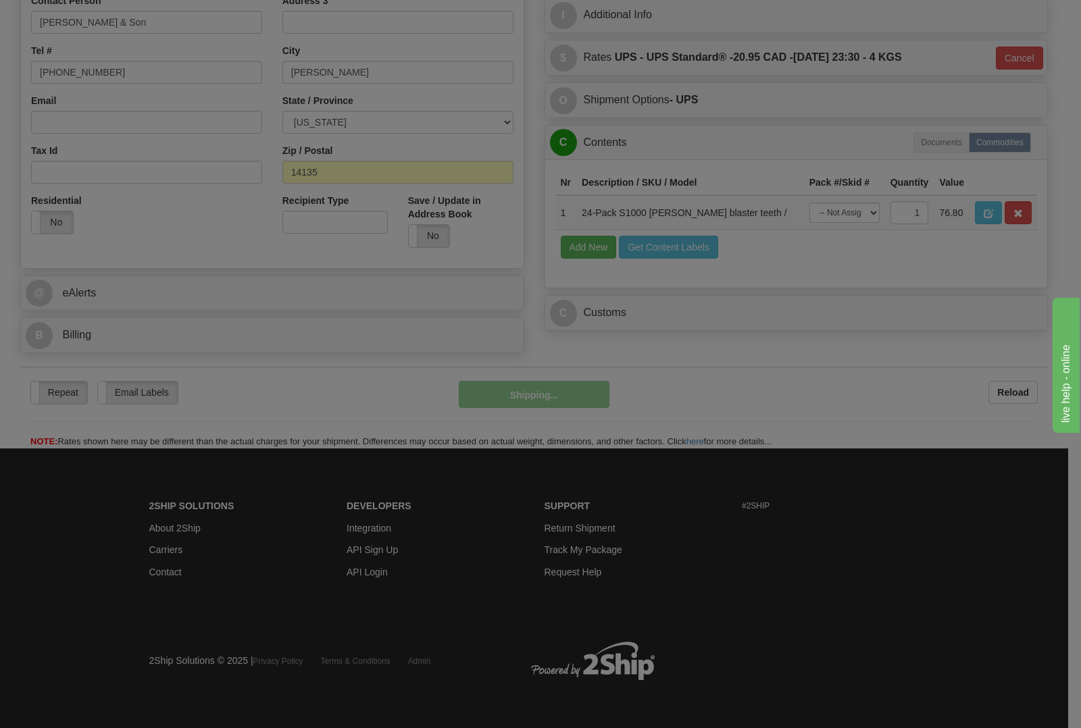
scroll to position [295, 0]
